Goal: Task Accomplishment & Management: Use online tool/utility

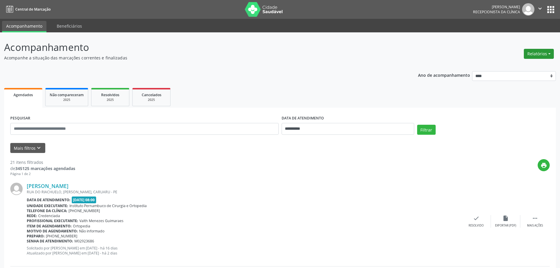
click at [543, 54] on button "Relatórios" at bounding box center [539, 54] width 30 height 10
click at [526, 63] on link "Agendamentos" at bounding box center [522, 66] width 63 height 8
select select "*"
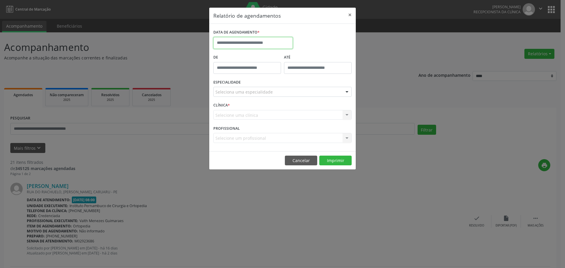
click at [226, 40] on input "text" at bounding box center [252, 43] width 79 height 12
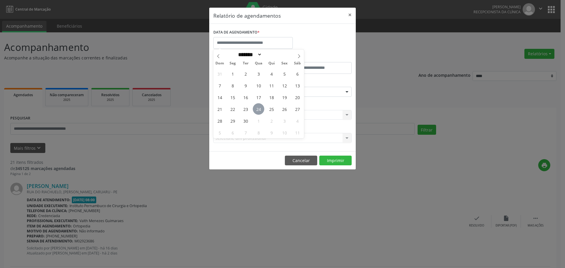
click at [261, 108] on span "24" at bounding box center [258, 108] width 11 height 11
type input "**********"
click at [350, 11] on button "×" at bounding box center [350, 15] width 12 height 14
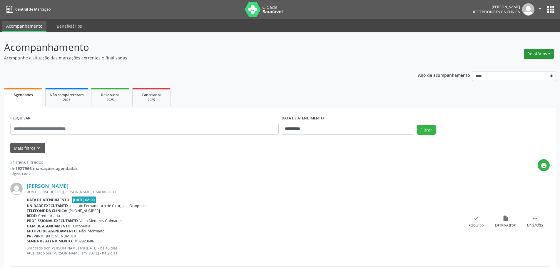
click at [537, 52] on button "Relatórios" at bounding box center [539, 54] width 30 height 10
click at [522, 65] on link "Agendamentos" at bounding box center [522, 66] width 63 height 8
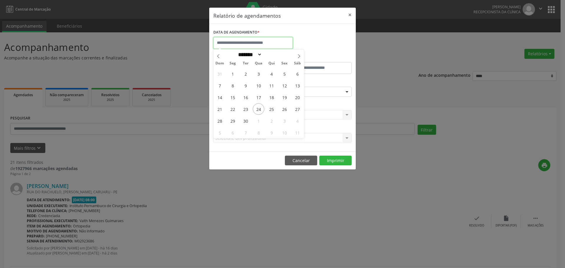
click at [281, 41] on input "text" at bounding box center [252, 43] width 79 height 12
click at [256, 107] on span "24" at bounding box center [258, 108] width 11 height 11
type input "**********"
click at [260, 106] on span "24" at bounding box center [258, 108] width 11 height 11
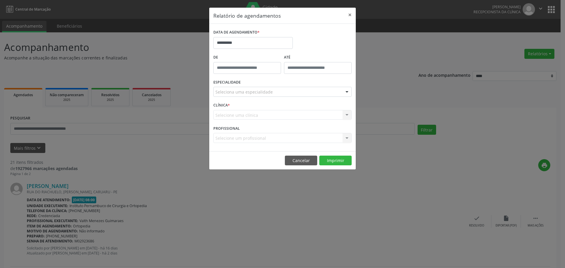
click at [260, 106] on div "CLÍNICA * Selecione uma clínica Nenhum resultado encontrado para: " " Não há ne…" at bounding box center [282, 112] width 141 height 23
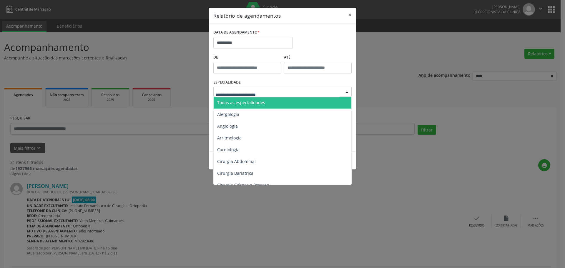
drag, startPoint x: 223, startPoint y: 101, endPoint x: 224, endPoint y: 98, distance: 3.0
click at [224, 98] on span "Todas as especialidades" at bounding box center [283, 103] width 139 height 12
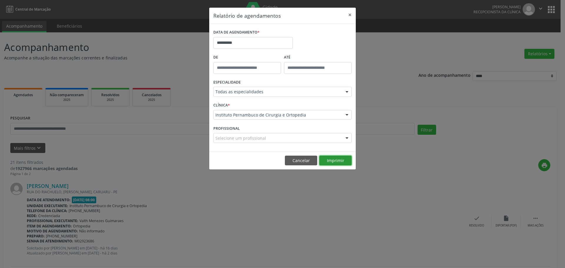
click at [330, 161] on button "Imprimir" at bounding box center [335, 161] width 32 height 10
click at [299, 160] on button "Cancelar" at bounding box center [301, 161] width 32 height 10
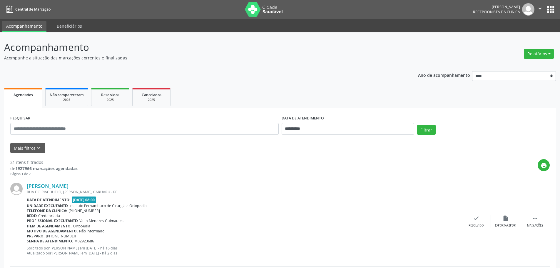
click at [369, 58] on p "Acompanhe a situação das marcações correntes e finalizadas" at bounding box center [197, 58] width 386 height 6
